Goal: Information Seeking & Learning: Learn about a topic

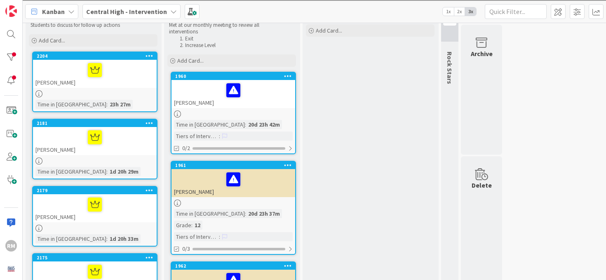
scroll to position [20, 0]
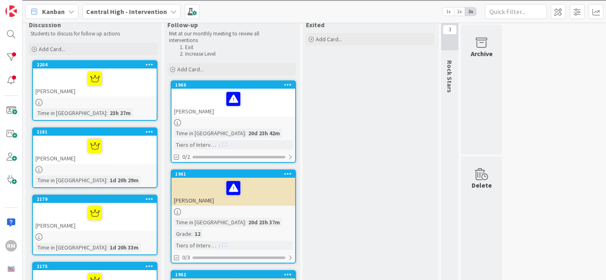
click at [122, 91] on div "[PERSON_NAME]" at bounding box center [95, 82] width 124 height 28
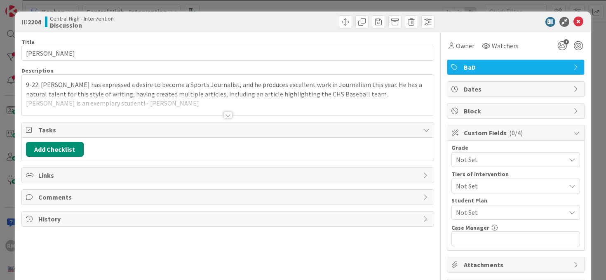
click at [229, 116] on div at bounding box center [228, 115] width 9 height 7
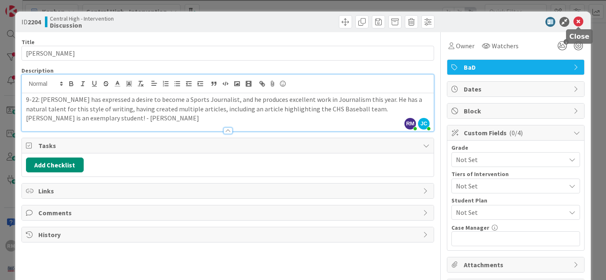
click at [580, 25] on icon at bounding box center [579, 22] width 10 height 10
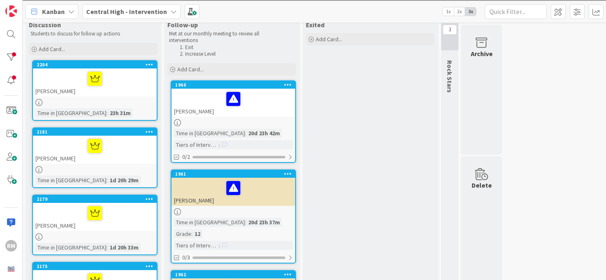
click at [129, 85] on div at bounding box center [94, 78] width 119 height 17
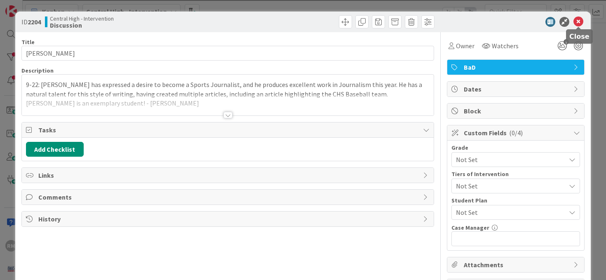
click at [580, 18] on icon at bounding box center [579, 22] width 10 height 10
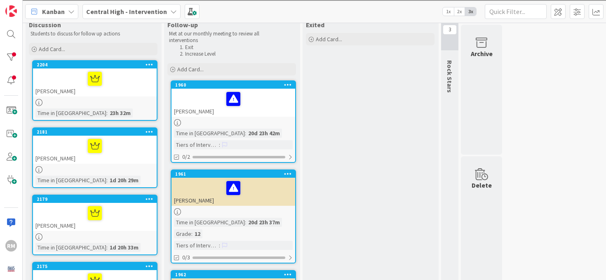
click at [453, 44] on div "3" at bounding box center [449, 27] width 17 height 45
click at [455, 28] on span "3" at bounding box center [450, 30] width 14 height 10
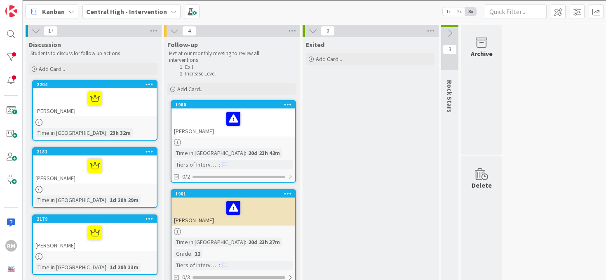
click at [450, 31] on icon at bounding box center [449, 33] width 9 height 9
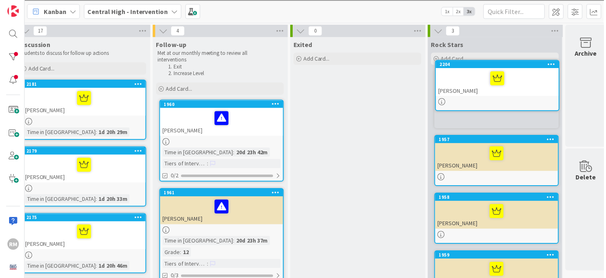
scroll to position [0, 18]
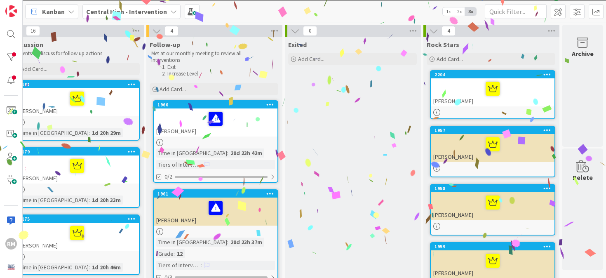
click at [112, 100] on div at bounding box center [77, 98] width 119 height 17
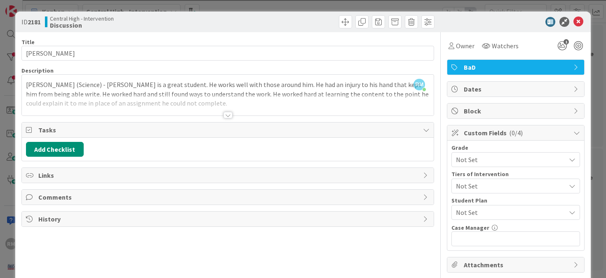
click at [228, 115] on div at bounding box center [228, 115] width 9 height 7
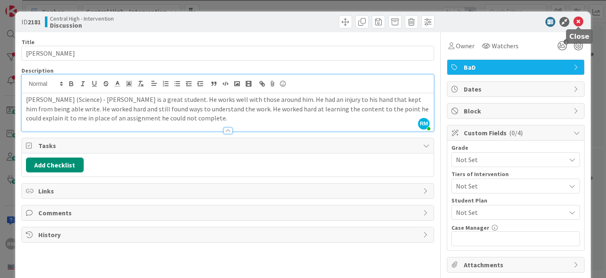
click at [576, 23] on icon at bounding box center [579, 22] width 10 height 10
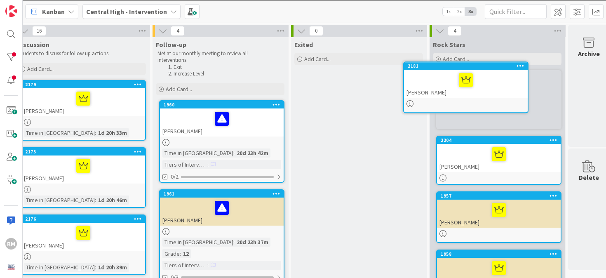
scroll to position [0, 18]
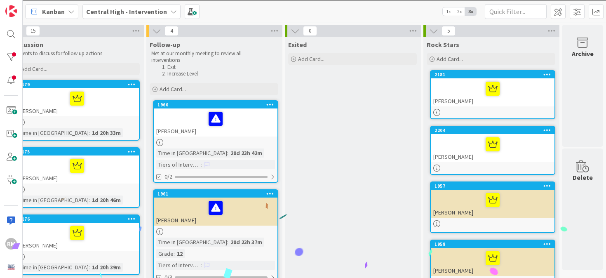
click at [109, 103] on div at bounding box center [77, 98] width 119 height 17
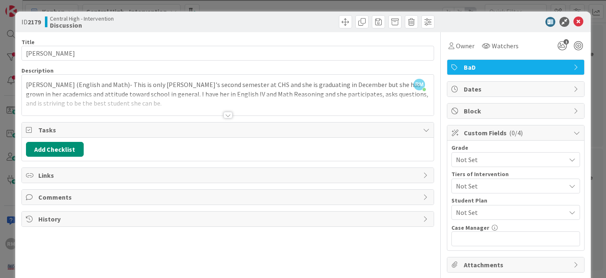
click at [230, 116] on div at bounding box center [228, 115] width 9 height 7
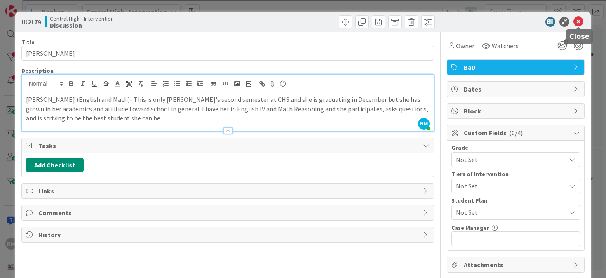
click at [579, 23] on icon at bounding box center [579, 22] width 10 height 10
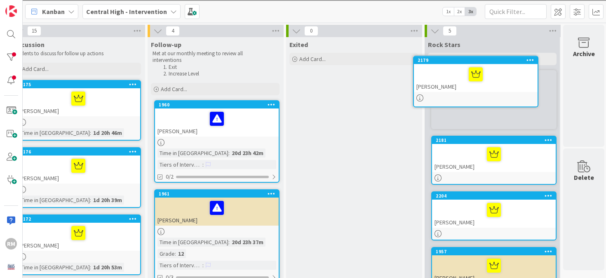
scroll to position [0, 18]
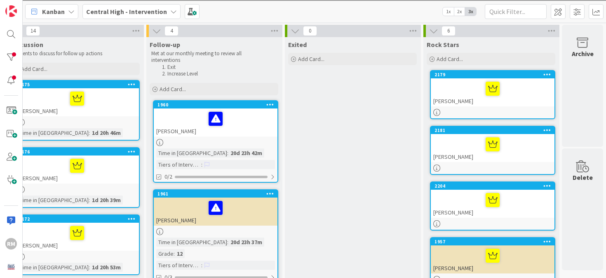
click at [118, 106] on div at bounding box center [77, 98] width 119 height 17
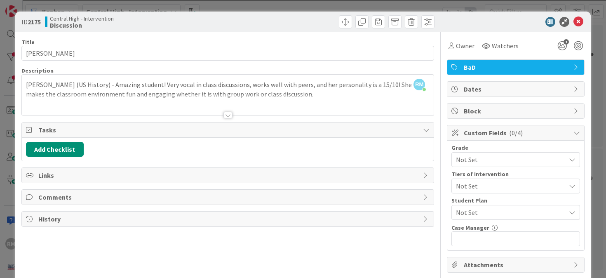
click at [230, 114] on div at bounding box center [228, 115] width 9 height 7
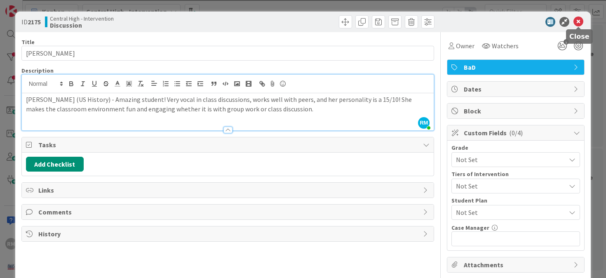
click at [579, 23] on icon at bounding box center [579, 22] width 10 height 10
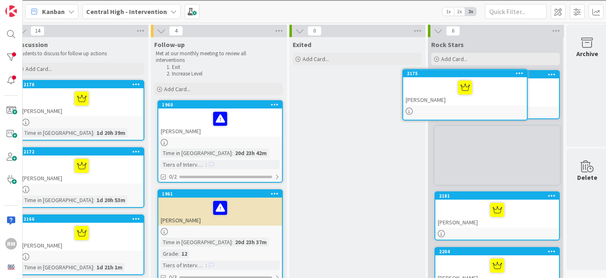
scroll to position [0, 18]
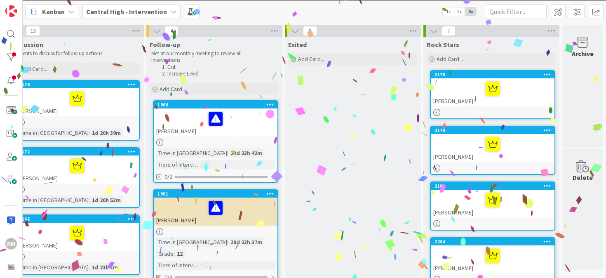
click at [126, 99] on div at bounding box center [77, 98] width 119 height 17
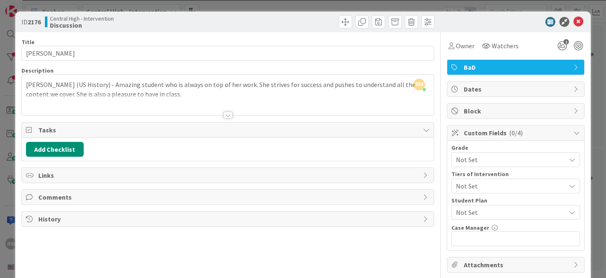
click at [230, 116] on div at bounding box center [228, 115] width 9 height 7
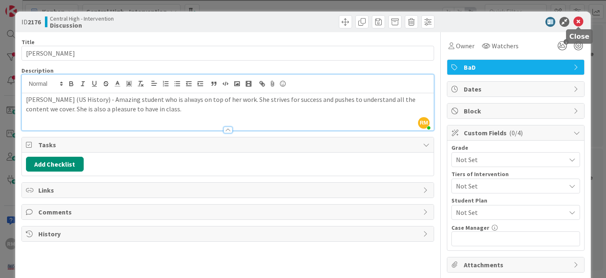
click at [578, 23] on icon at bounding box center [579, 22] width 10 height 10
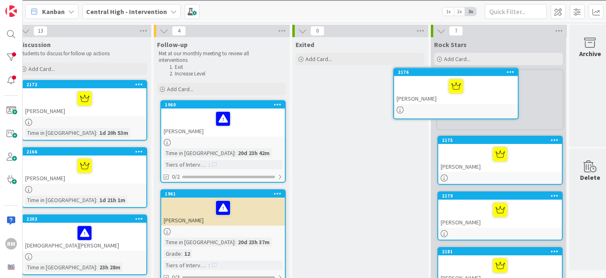
scroll to position [0, 18]
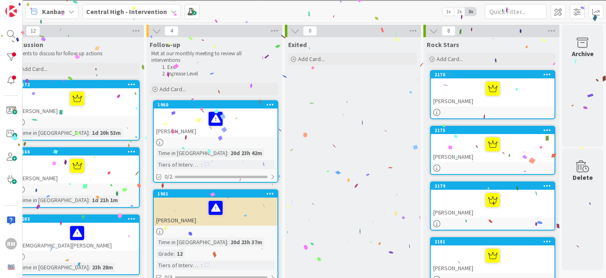
click at [97, 104] on div at bounding box center [77, 98] width 119 height 17
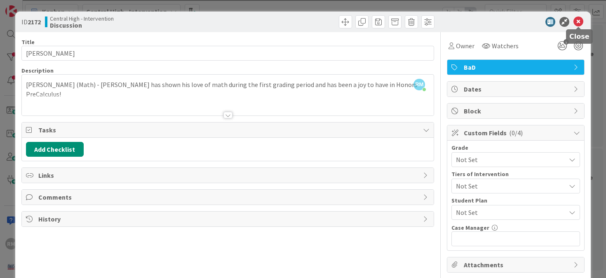
click at [579, 25] on icon at bounding box center [579, 22] width 10 height 10
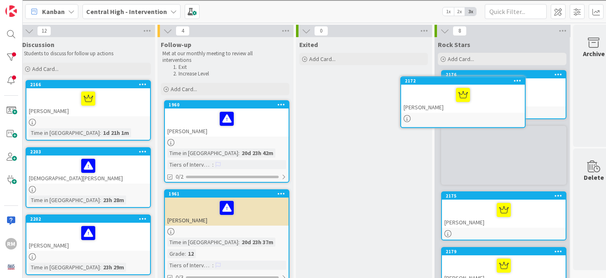
scroll to position [0, 18]
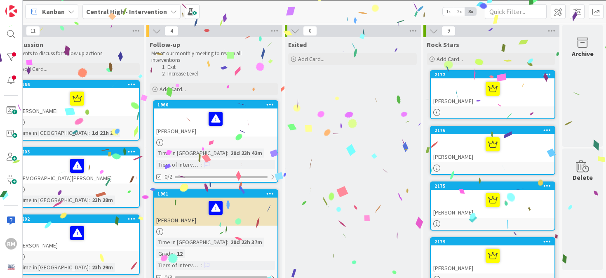
click at [124, 101] on div at bounding box center [77, 98] width 119 height 17
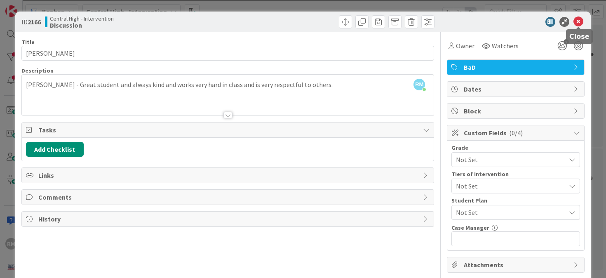
click at [578, 22] on icon at bounding box center [579, 22] width 10 height 10
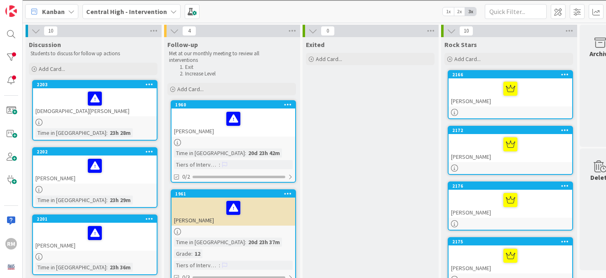
click at [124, 106] on div at bounding box center [94, 98] width 119 height 17
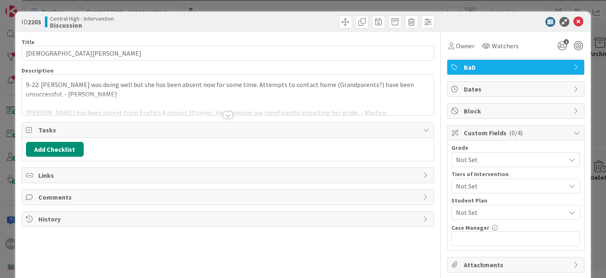
click at [228, 117] on div at bounding box center [228, 115] width 9 height 7
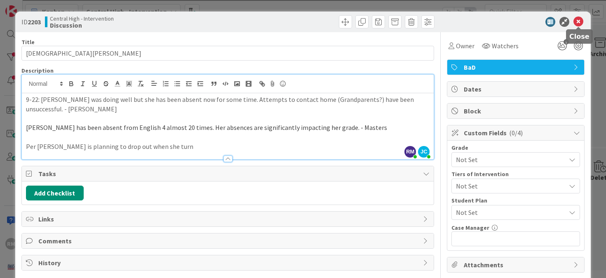
click at [579, 23] on icon at bounding box center [579, 22] width 10 height 10
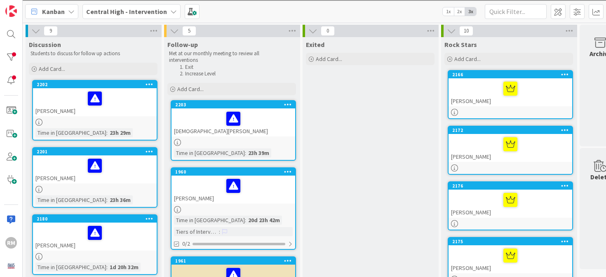
click at [130, 114] on div "[PERSON_NAME]" at bounding box center [95, 102] width 124 height 28
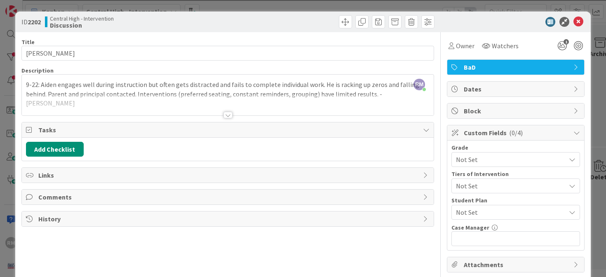
click at [231, 118] on div "Title 12 / 128 [PERSON_NAME] Description RM [PERSON_NAME] just joined 9-22: [PE…" at bounding box center [227, 174] width 413 height 284
click at [229, 115] on div at bounding box center [228, 115] width 9 height 7
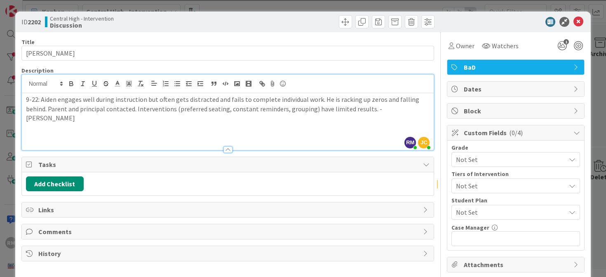
click at [384, 111] on p "9-22: Aiden engages well during instruction but often gets distracted and fails…" at bounding box center [228, 109] width 404 height 28
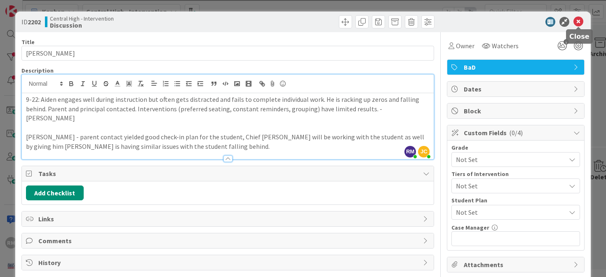
click at [577, 21] on icon at bounding box center [579, 22] width 10 height 10
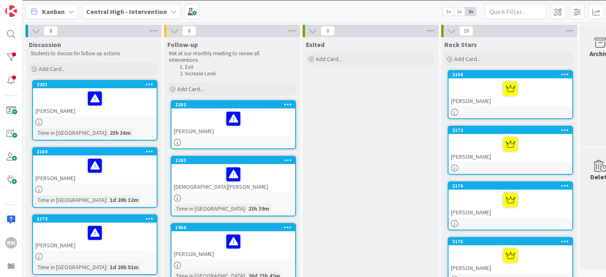
click at [127, 101] on div at bounding box center [94, 98] width 119 height 17
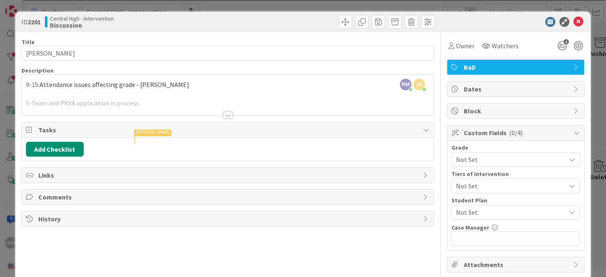
type input "[PERSON_NAME]"
click at [577, 24] on icon at bounding box center [579, 22] width 10 height 10
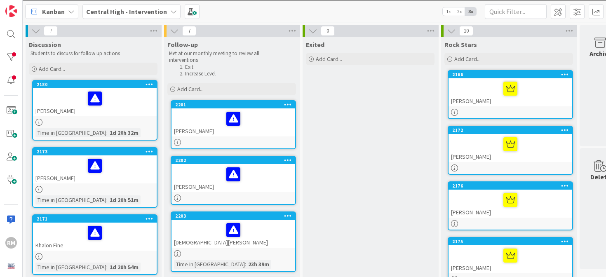
click at [137, 101] on div at bounding box center [94, 98] width 119 height 17
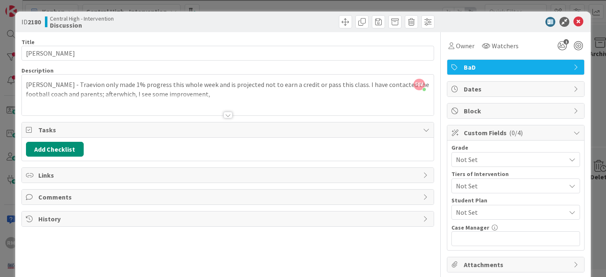
click at [229, 115] on div at bounding box center [228, 115] width 9 height 7
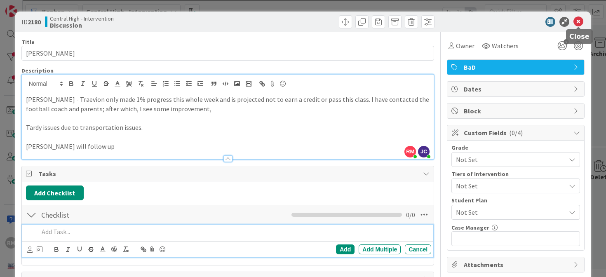
click at [579, 23] on icon at bounding box center [579, 22] width 10 height 10
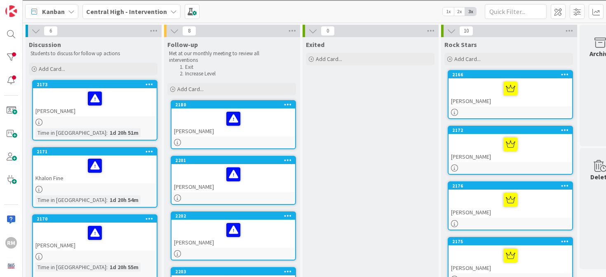
click at [127, 102] on div at bounding box center [94, 98] width 119 height 17
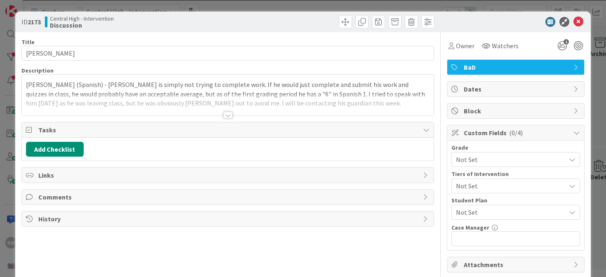
click at [228, 116] on div at bounding box center [228, 115] width 9 height 7
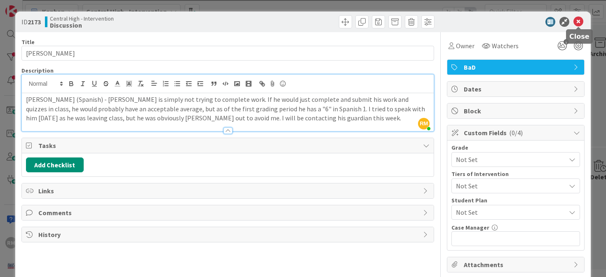
click at [579, 23] on icon at bounding box center [579, 22] width 10 height 10
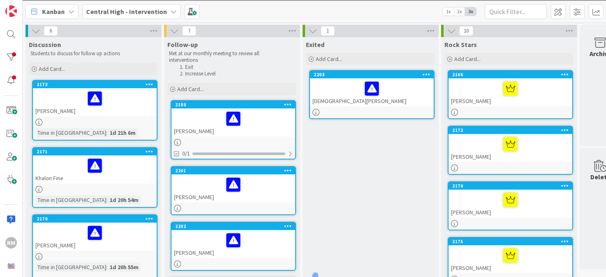
click at [126, 109] on div "[PERSON_NAME]" at bounding box center [95, 102] width 124 height 28
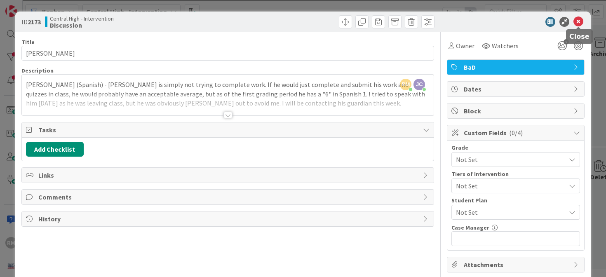
click at [578, 23] on icon at bounding box center [579, 22] width 10 height 10
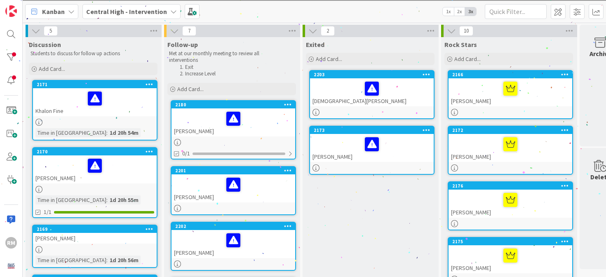
click at [137, 108] on div "Khalon Fine" at bounding box center [95, 102] width 124 height 28
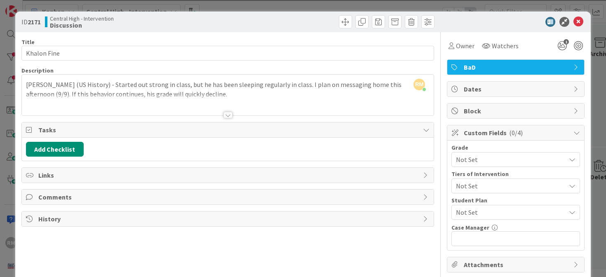
click at [227, 115] on div at bounding box center [228, 115] width 9 height 7
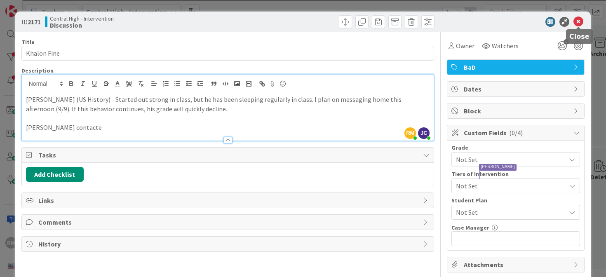
click at [580, 23] on icon at bounding box center [579, 22] width 10 height 10
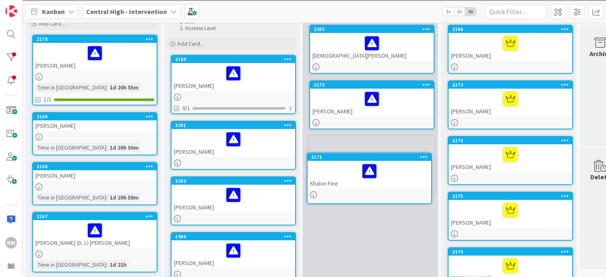
scroll to position [48, 0]
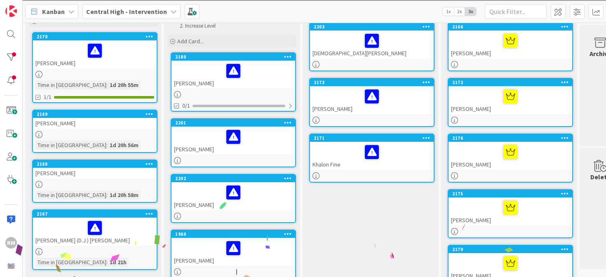
click at [129, 64] on div "[PERSON_NAME]" at bounding box center [95, 54] width 124 height 28
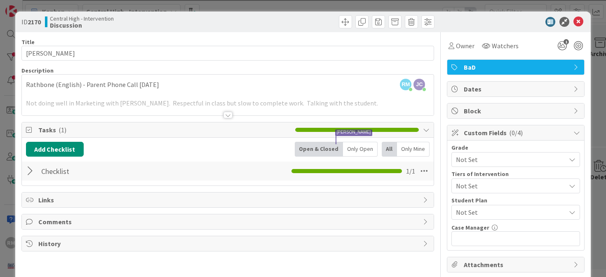
click at [226, 115] on div at bounding box center [228, 115] width 9 height 7
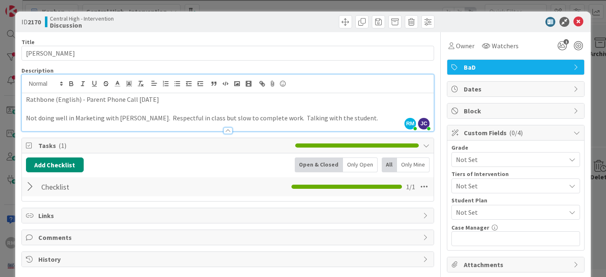
click at [346, 118] on p "Not doing well in Marketing with [PERSON_NAME]. Respectful in class but slow to…" at bounding box center [228, 117] width 404 height 9
click at [171, 100] on p "Rathbone (English) - Parent Phone Call [DATE]" at bounding box center [228, 99] width 404 height 9
click at [347, 118] on p "Not doing well in Marketing with [PERSON_NAME]. Respectful in class but slow to…" at bounding box center [228, 117] width 404 height 9
click at [164, 99] on p "Rathbone (English) - Parent Phone Call [DATE]" at bounding box center [228, 99] width 404 height 9
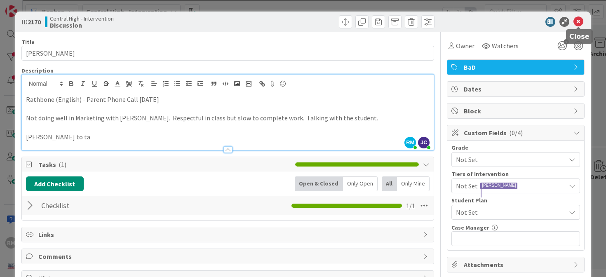
click at [578, 22] on icon at bounding box center [579, 22] width 10 height 10
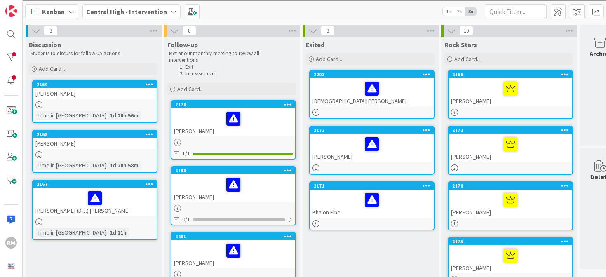
click at [122, 99] on link "2169 [PERSON_NAME] Time in [GEOGRAPHIC_DATA] : 1d 20h 56m" at bounding box center [94, 101] width 125 height 43
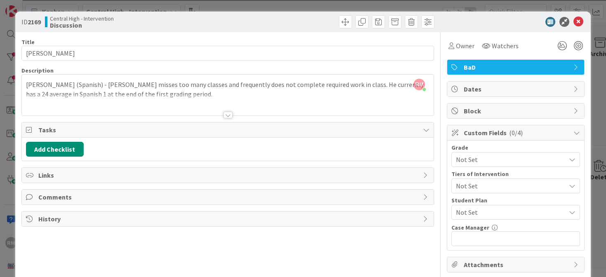
click at [229, 116] on div at bounding box center [228, 115] width 9 height 7
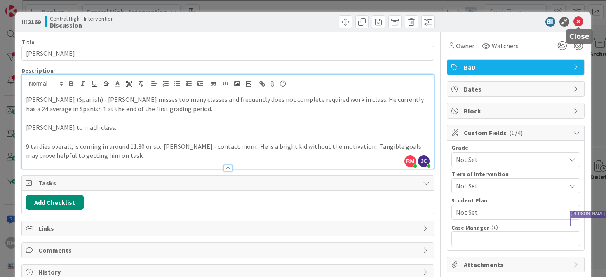
click at [580, 22] on icon at bounding box center [579, 22] width 10 height 10
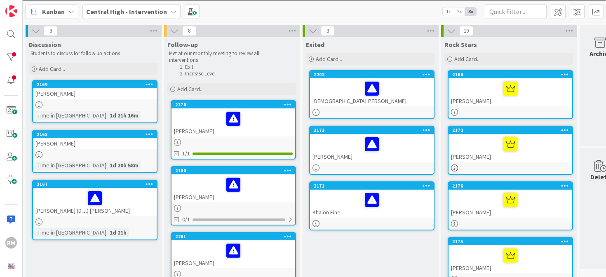
click at [127, 101] on link "2169 [PERSON_NAME] Time in [GEOGRAPHIC_DATA] : 1d 21h 16m" at bounding box center [94, 101] width 125 height 43
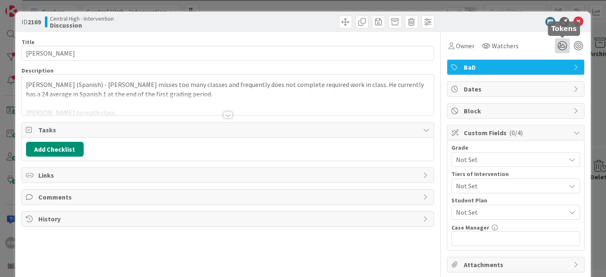
click at [562, 44] on icon at bounding box center [562, 45] width 15 height 15
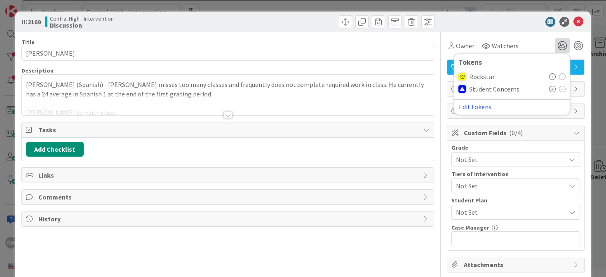
click at [553, 89] on icon at bounding box center [552, 89] width 7 height 7
click at [578, 19] on icon at bounding box center [579, 22] width 10 height 10
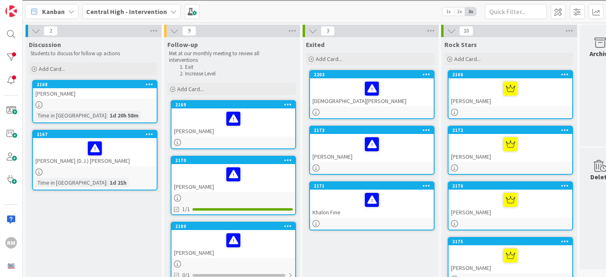
click at [123, 97] on div "[PERSON_NAME]" at bounding box center [95, 93] width 124 height 11
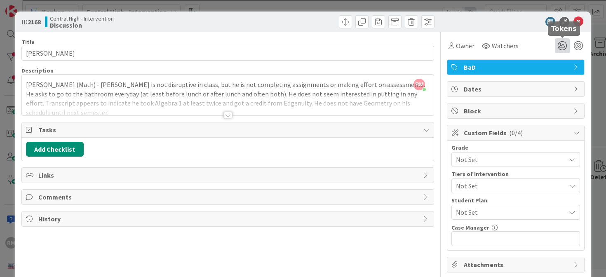
click at [561, 45] on icon at bounding box center [562, 45] width 15 height 15
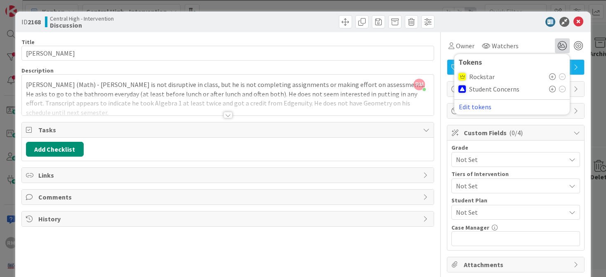
click at [554, 92] on div "Student Concerns" at bounding box center [512, 89] width 107 height 12
click at [554, 90] on icon at bounding box center [552, 89] width 7 height 7
click at [229, 116] on div at bounding box center [228, 115] width 9 height 7
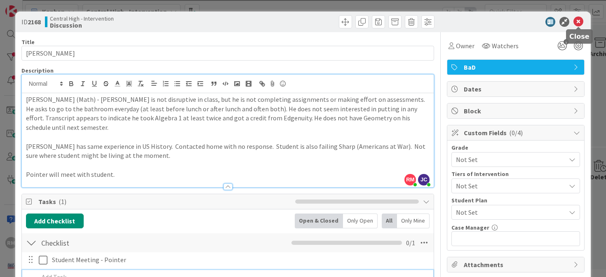
click at [581, 23] on icon at bounding box center [579, 22] width 10 height 10
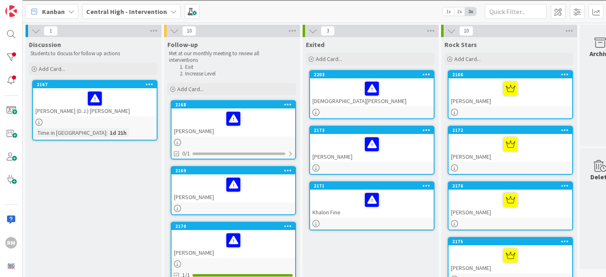
click at [130, 106] on div at bounding box center [94, 98] width 119 height 17
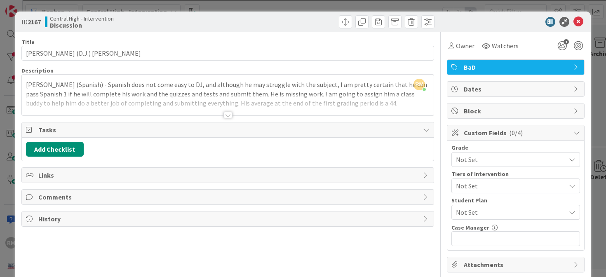
click at [230, 116] on div at bounding box center [228, 115] width 9 height 7
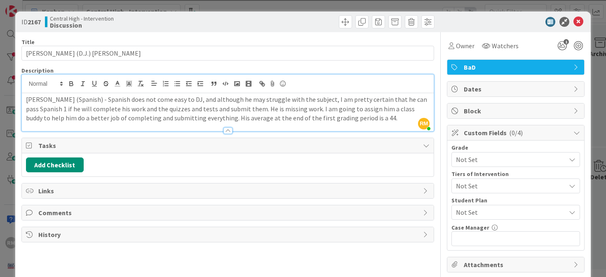
click at [333, 118] on p "[PERSON_NAME] (Spanish) - Spanish does not come easy to DJ, and although he may…" at bounding box center [228, 109] width 404 height 28
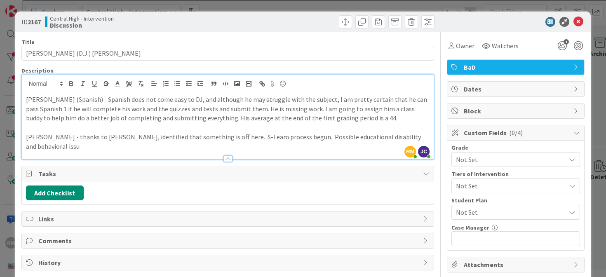
click at [356, 120] on p "[PERSON_NAME] (Spanish) - Spanish does not come easy to DJ, and although he may…" at bounding box center [228, 109] width 404 height 28
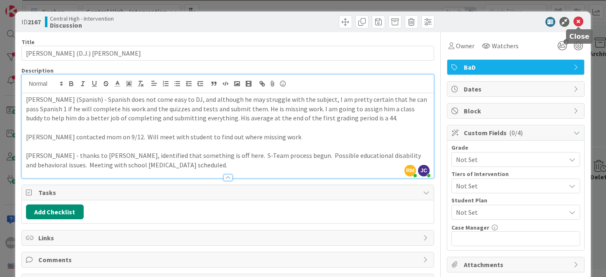
click at [579, 23] on icon at bounding box center [579, 22] width 10 height 10
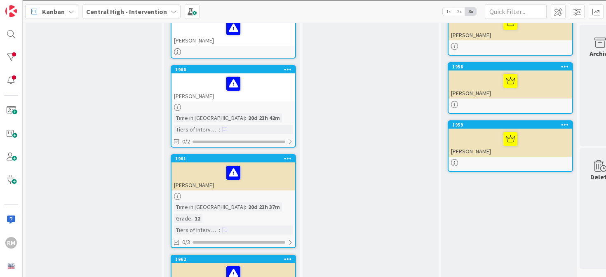
scroll to position [459, 0]
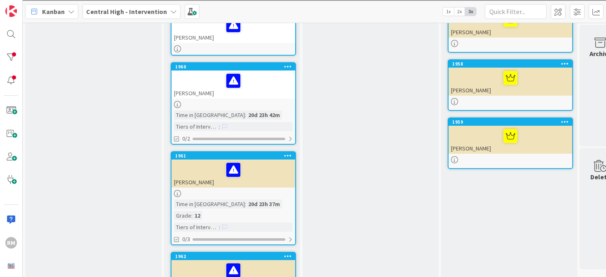
click at [267, 91] on div "[PERSON_NAME]" at bounding box center [234, 85] width 124 height 28
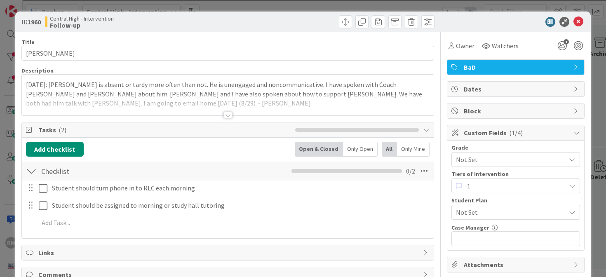
click at [229, 116] on div at bounding box center [228, 115] width 9 height 7
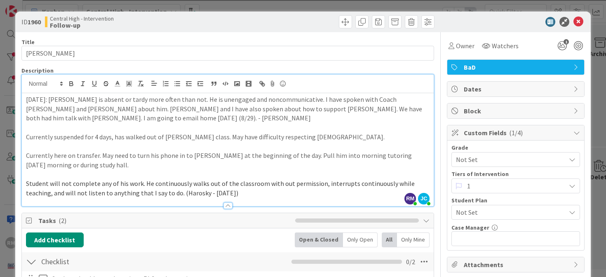
click at [213, 195] on p "Student will not complete any of his work. He continuously walks out of the cla…" at bounding box center [228, 188] width 404 height 19
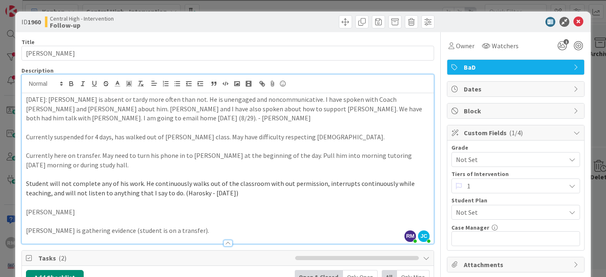
click at [189, 233] on p "[PERSON_NAME] is gathering evidence (student is on a transfer)." at bounding box center [228, 230] width 404 height 9
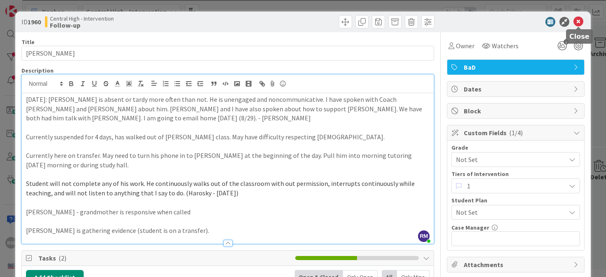
click at [581, 24] on icon at bounding box center [579, 22] width 10 height 10
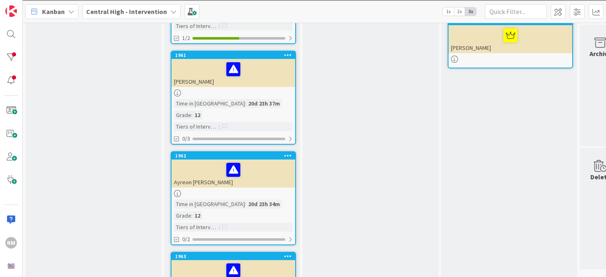
scroll to position [572, 0]
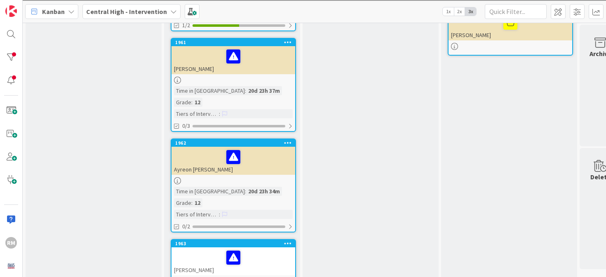
click at [272, 69] on div "[PERSON_NAME]" at bounding box center [234, 60] width 124 height 28
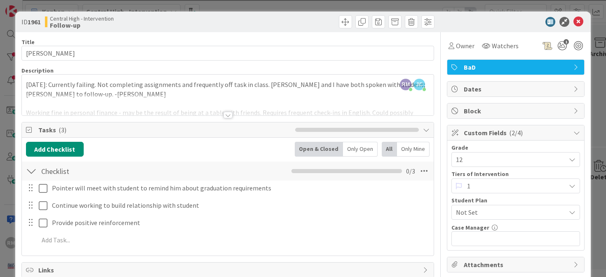
click at [229, 116] on div at bounding box center [228, 115] width 9 height 7
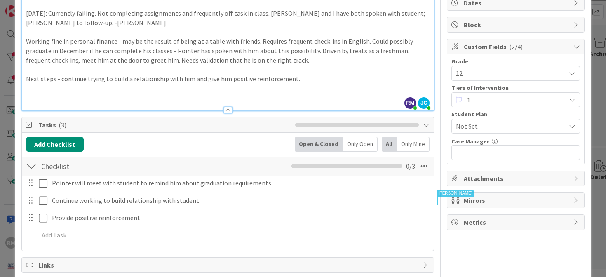
scroll to position [96, 0]
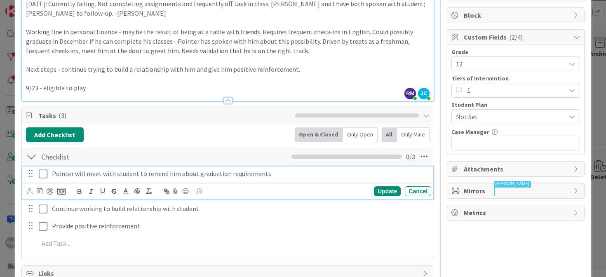
click at [44, 175] on icon at bounding box center [43, 174] width 9 height 10
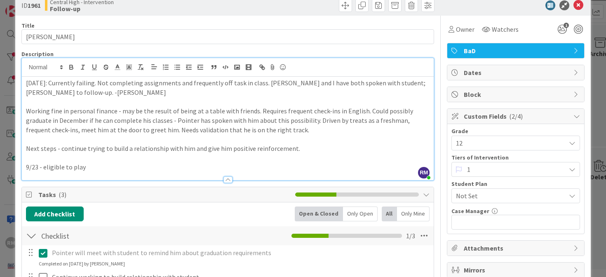
scroll to position [0, 0]
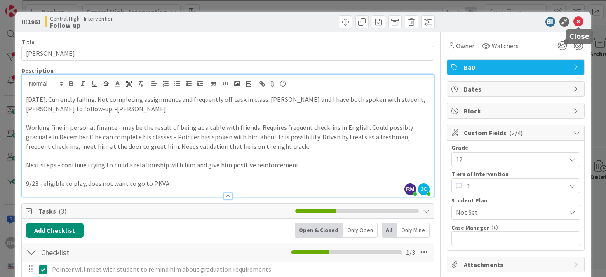
click at [579, 23] on icon at bounding box center [579, 22] width 10 height 10
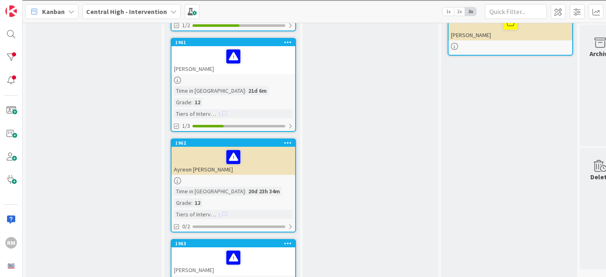
click at [279, 148] on div at bounding box center [233, 156] width 119 height 17
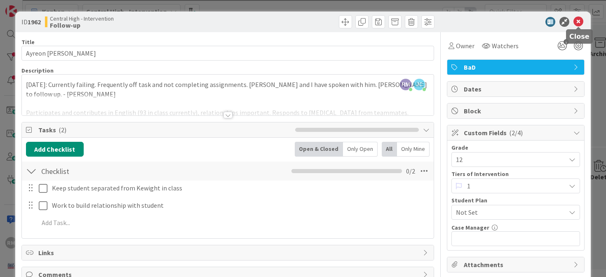
click at [581, 23] on icon at bounding box center [579, 22] width 10 height 10
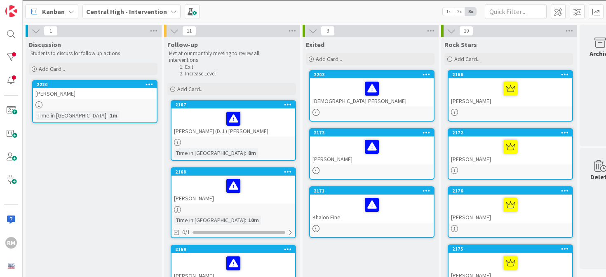
click at [118, 95] on div "[PERSON_NAME]" at bounding box center [95, 93] width 124 height 11
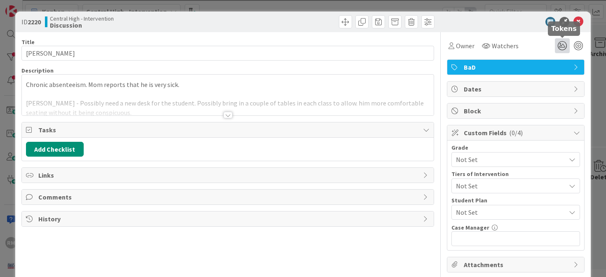
click at [563, 48] on icon at bounding box center [562, 45] width 15 height 15
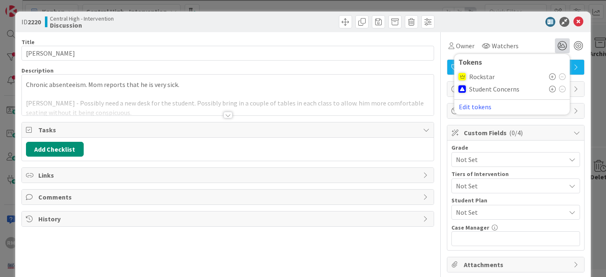
click at [553, 90] on icon at bounding box center [552, 89] width 7 height 7
click at [579, 28] on div "ID 2220 Central High - Intervention Discussion" at bounding box center [303, 22] width 576 height 21
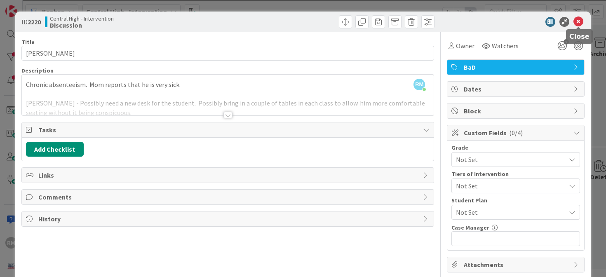
click at [579, 22] on icon at bounding box center [579, 22] width 10 height 10
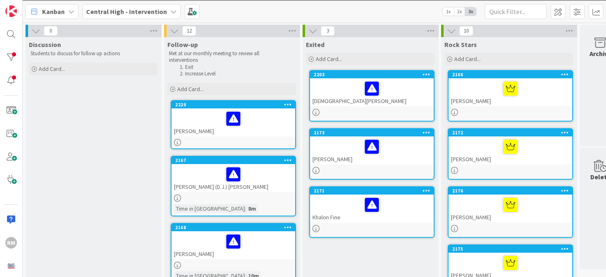
drag, startPoint x: 130, startPoint y: 93, endPoint x: 325, endPoint y: 0, distance: 215.9
click at [261, 125] on div at bounding box center [233, 118] width 119 height 17
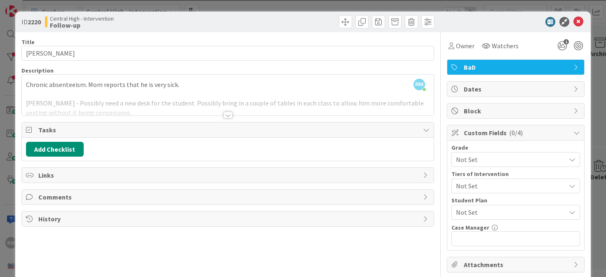
click at [230, 117] on div at bounding box center [228, 115] width 9 height 7
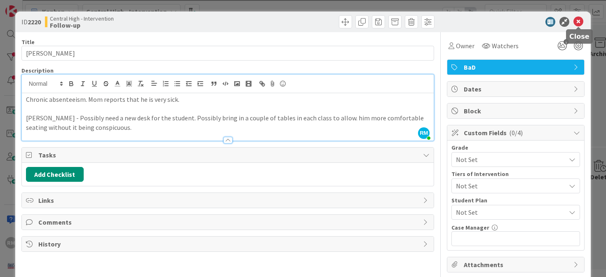
click at [577, 21] on icon at bounding box center [579, 22] width 10 height 10
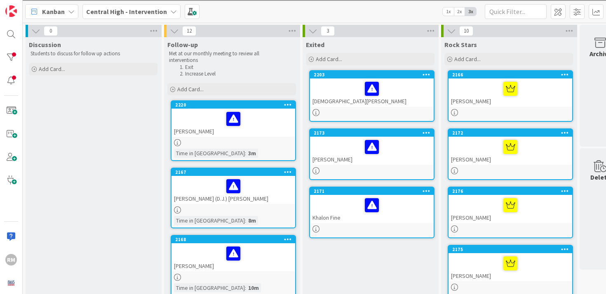
click at [287, 13] on div "Kanban Central High - Intervention 1x 2x 3x" at bounding box center [315, 11] width 584 height 23
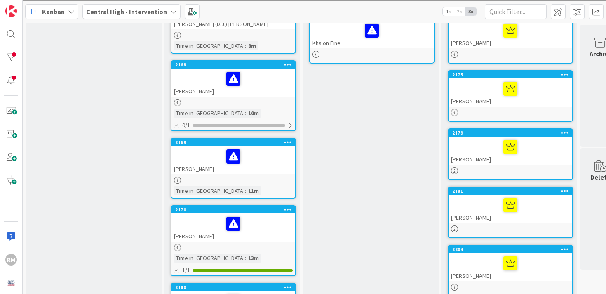
scroll to position [181, 0]
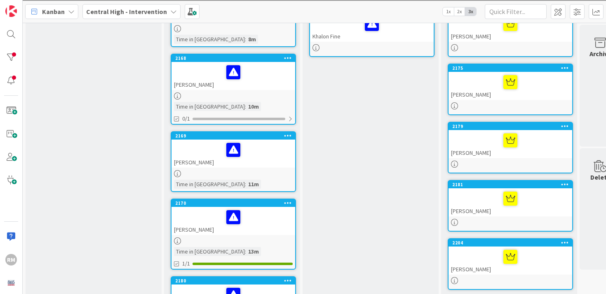
click at [495, 210] on div "[PERSON_NAME]" at bounding box center [511, 202] width 124 height 28
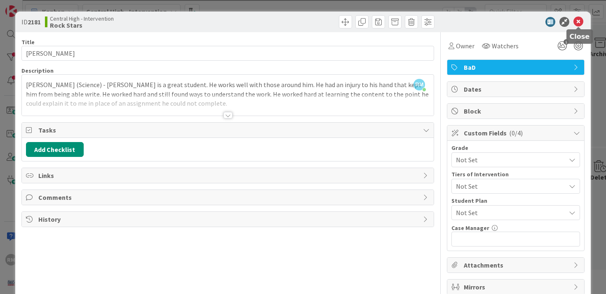
click at [578, 22] on icon at bounding box center [579, 22] width 10 height 10
